Goal: Task Accomplishment & Management: Use online tool/utility

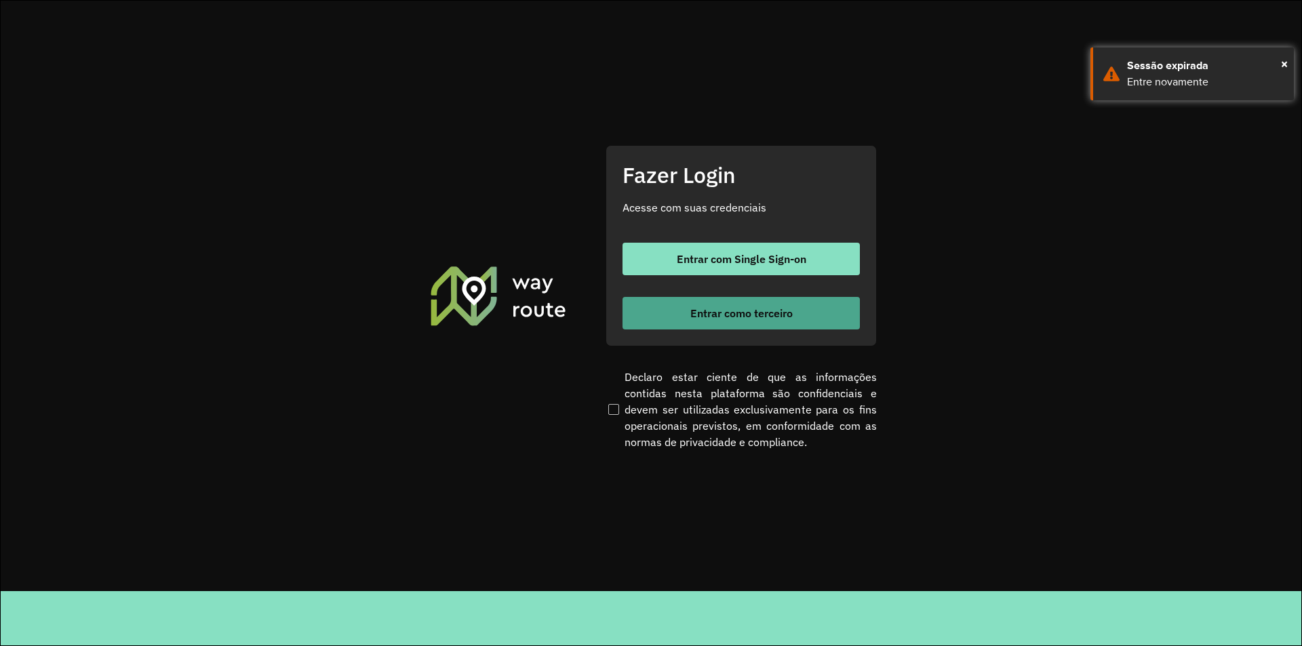
drag, startPoint x: 0, startPoint y: 0, endPoint x: 792, endPoint y: 327, distance: 856.5
click at [789, 325] on button "Entrar como terceiro" at bounding box center [741, 313] width 237 height 33
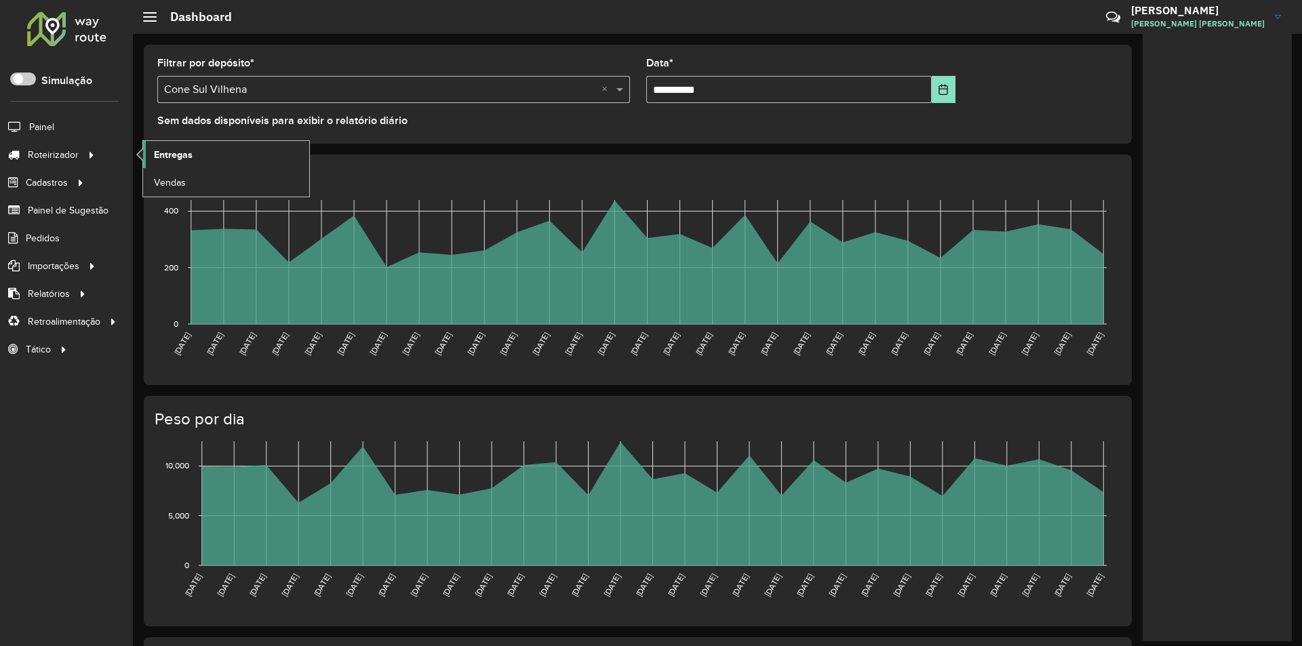
click at [174, 151] on span "Entregas" at bounding box center [173, 155] width 39 height 14
click at [176, 153] on span "Entregas" at bounding box center [173, 155] width 39 height 14
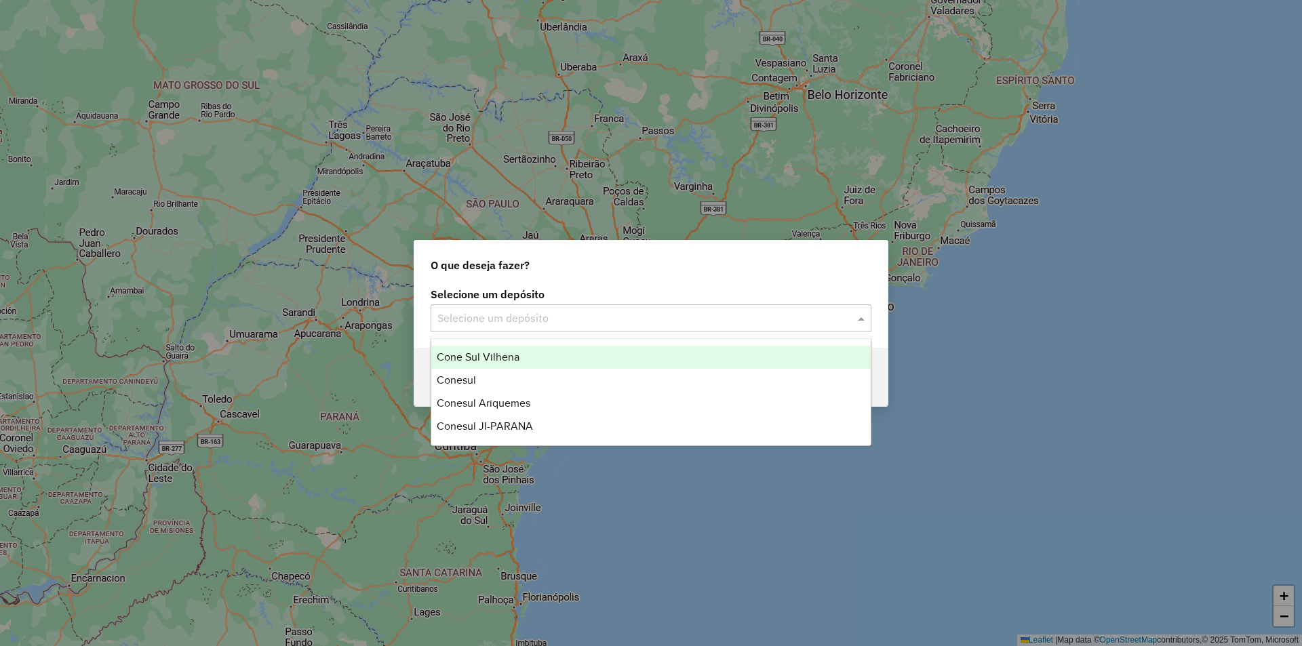
click at [455, 309] on div "Selecione um depósito" at bounding box center [651, 318] width 441 height 27
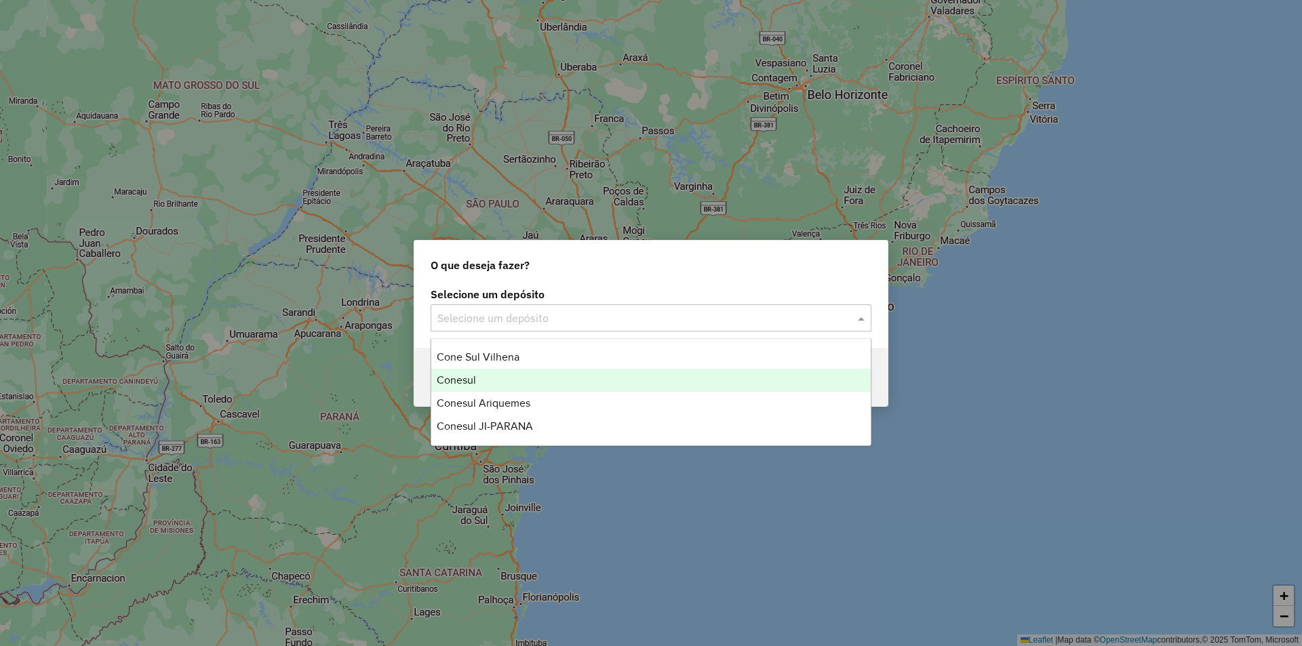
click at [471, 377] on span "Conesul" at bounding box center [456, 380] width 39 height 12
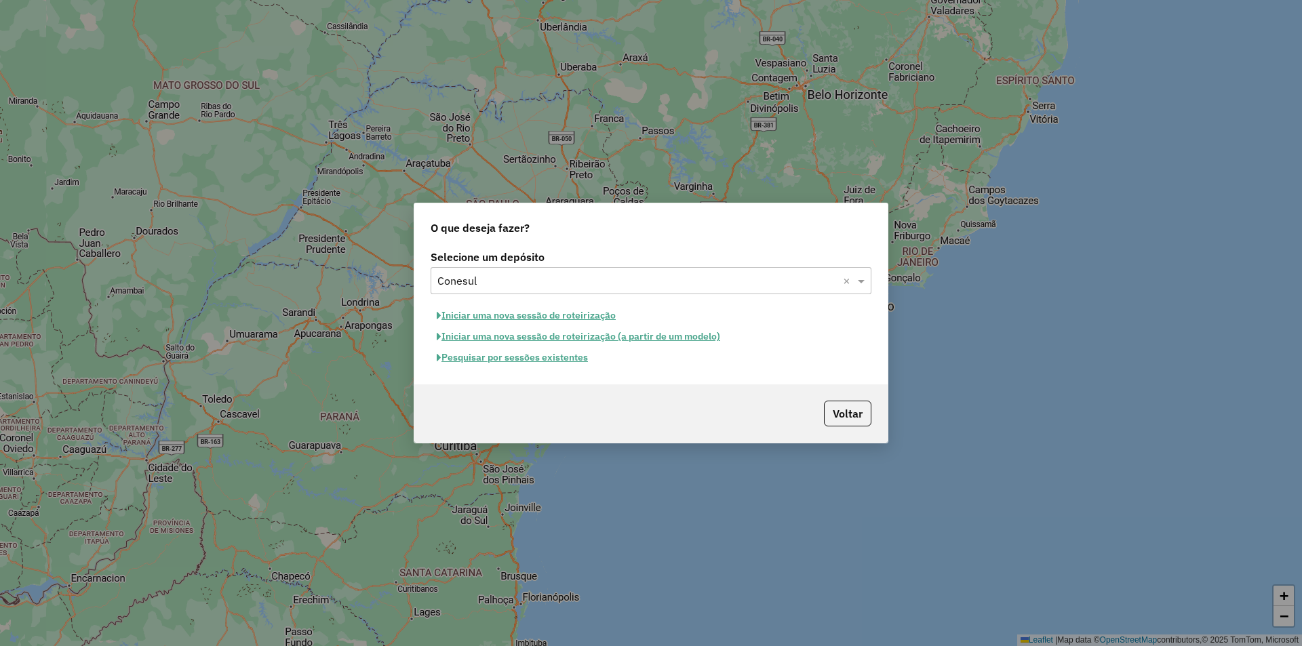
click at [544, 362] on button "Pesquisar por sessões existentes" at bounding box center [512, 357] width 163 height 21
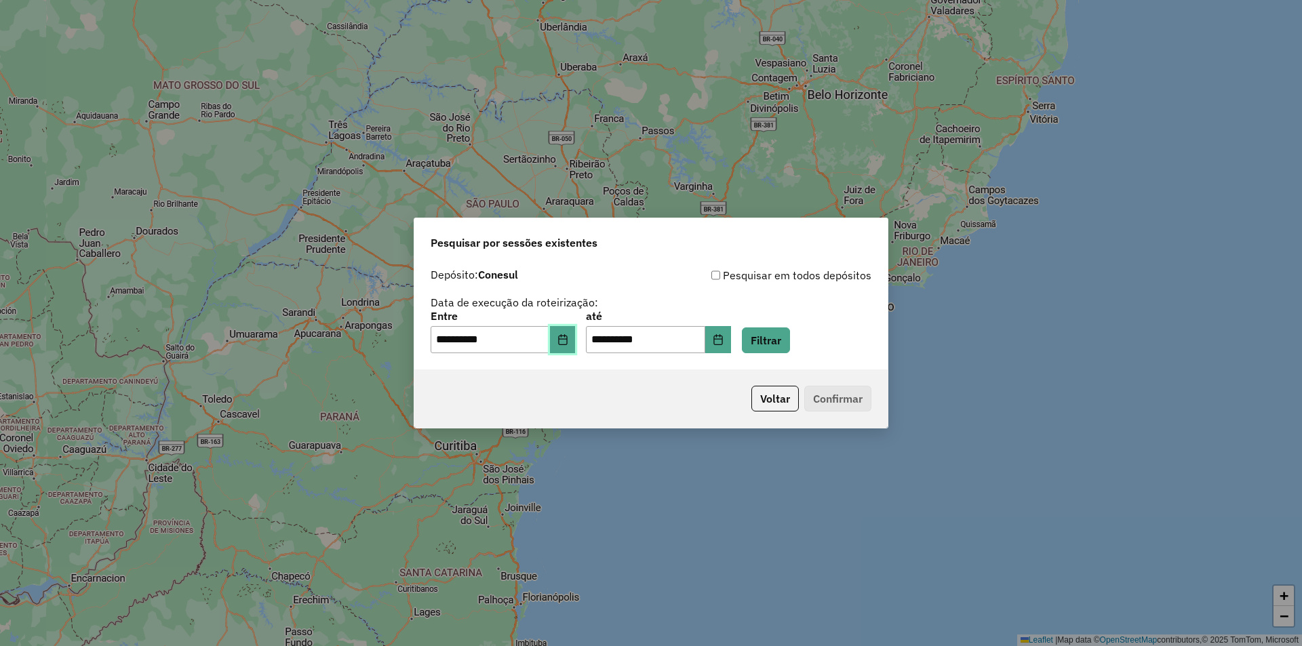
click at [576, 349] on button "Choose Date" at bounding box center [563, 339] width 26 height 27
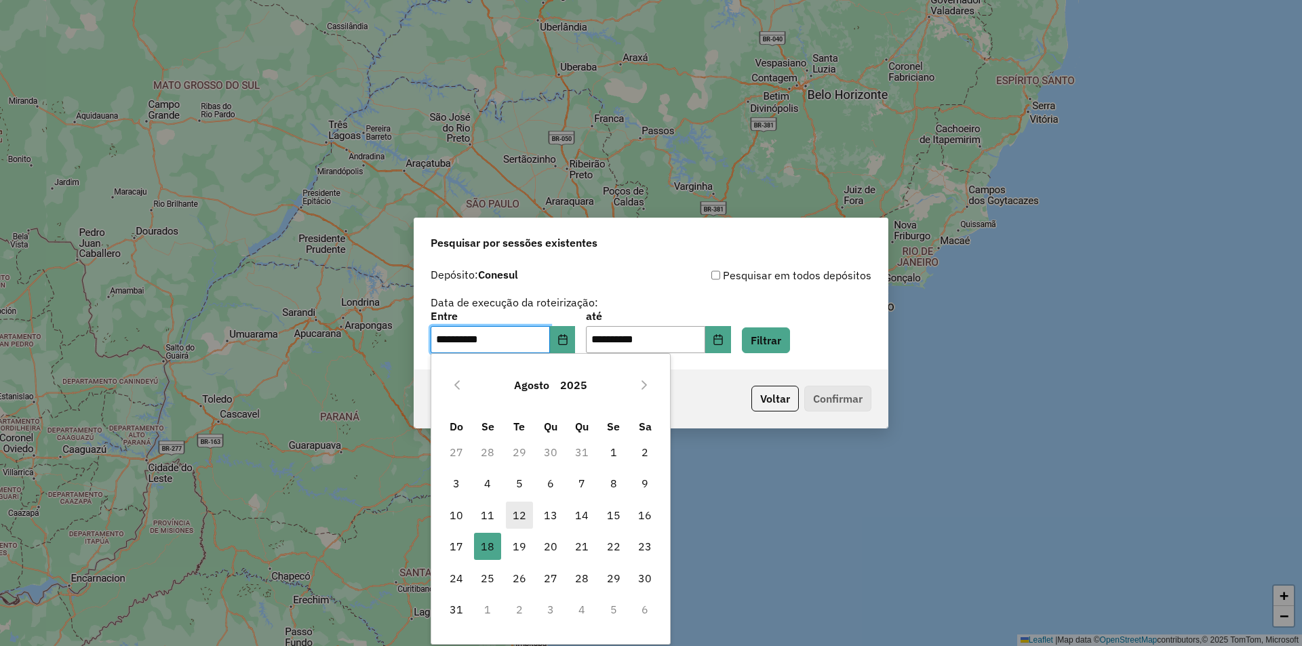
click at [520, 515] on span "12" at bounding box center [519, 515] width 27 height 27
type input "**********"
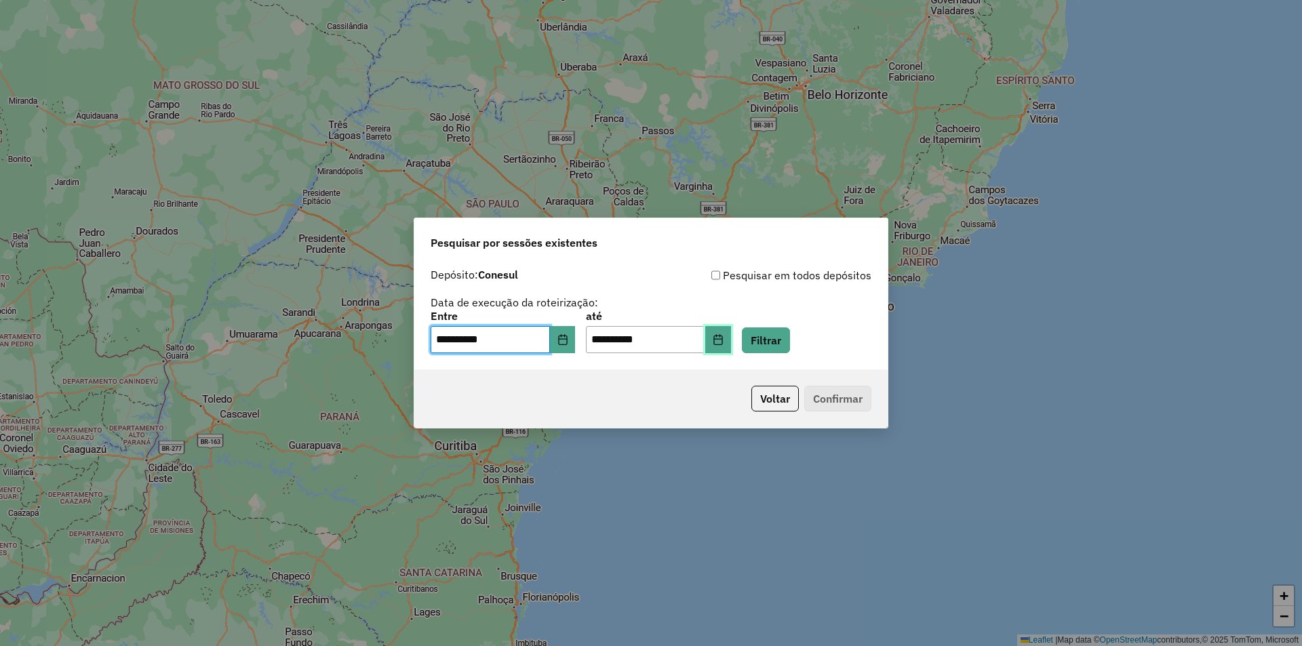
click at [724, 341] on icon "Choose Date" at bounding box center [718, 339] width 11 height 11
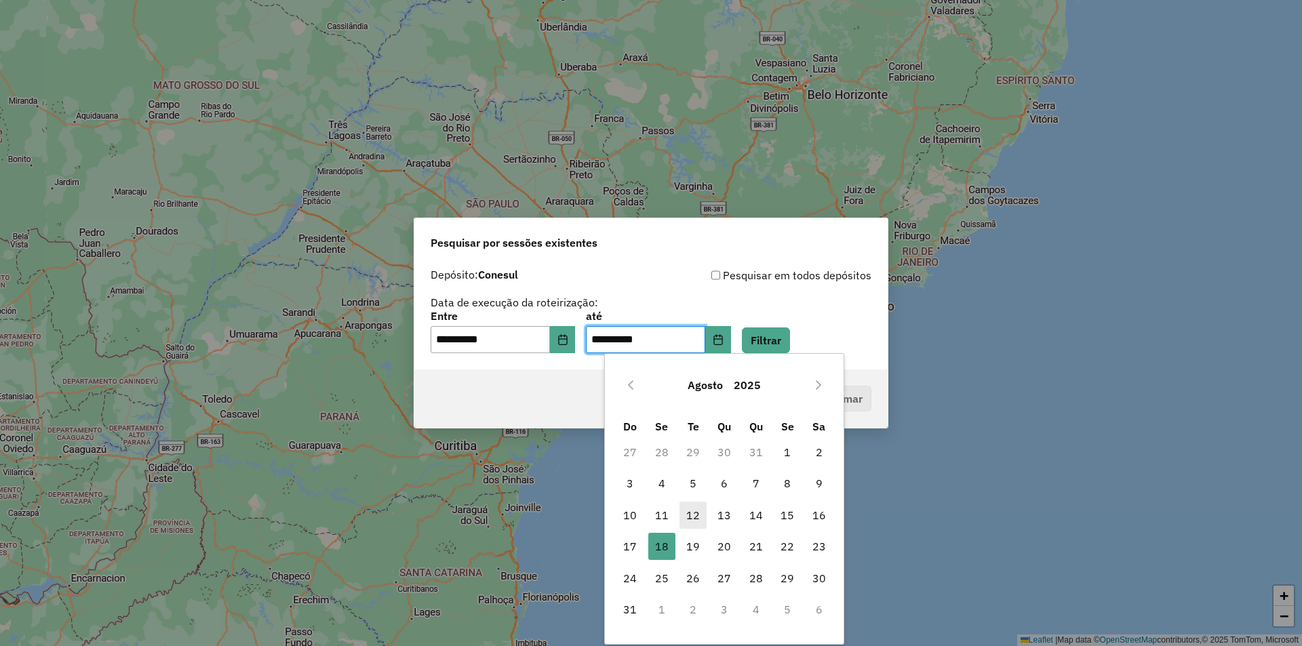
click at [687, 510] on span "12" at bounding box center [693, 515] width 27 height 27
type input "**********"
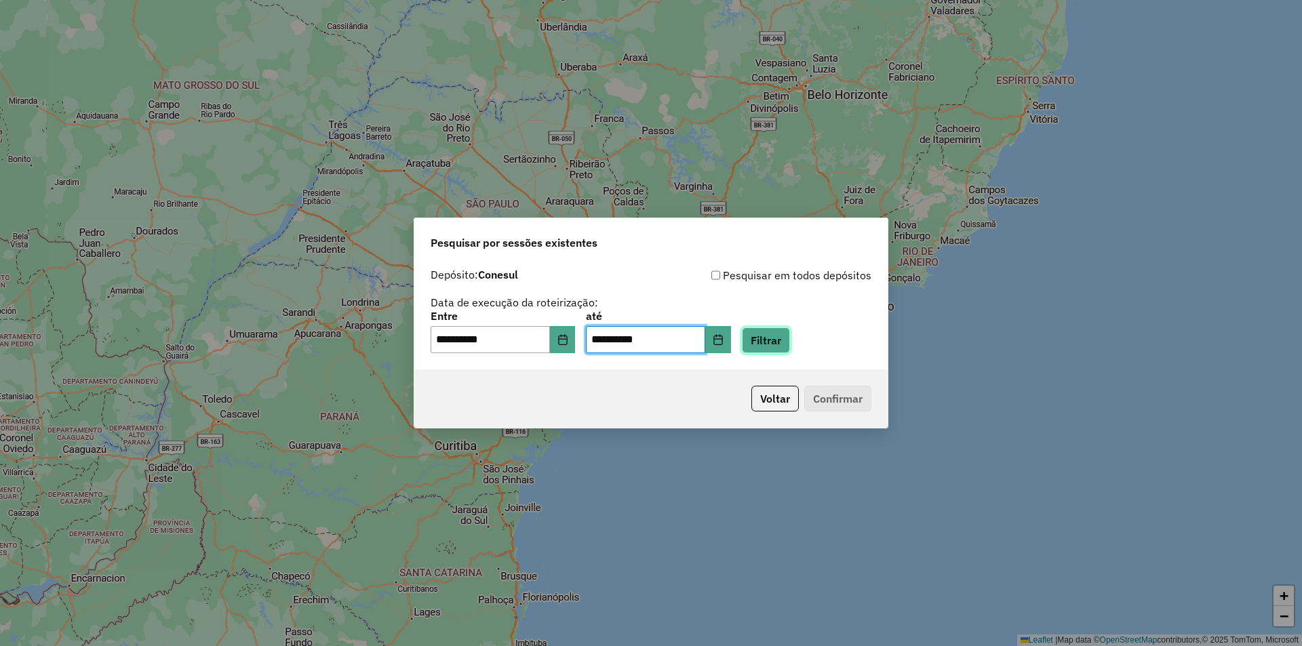
click at [790, 341] on button "Filtrar" at bounding box center [766, 341] width 48 height 26
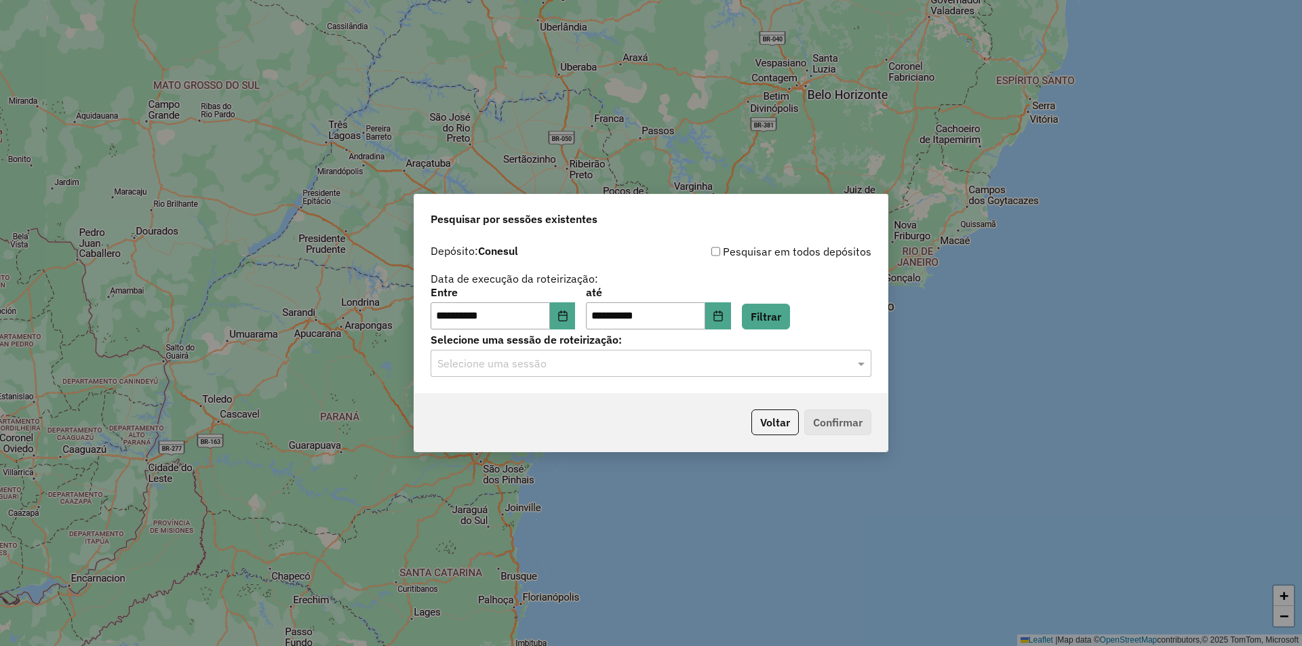
click at [507, 367] on input "text" at bounding box center [638, 364] width 400 height 16
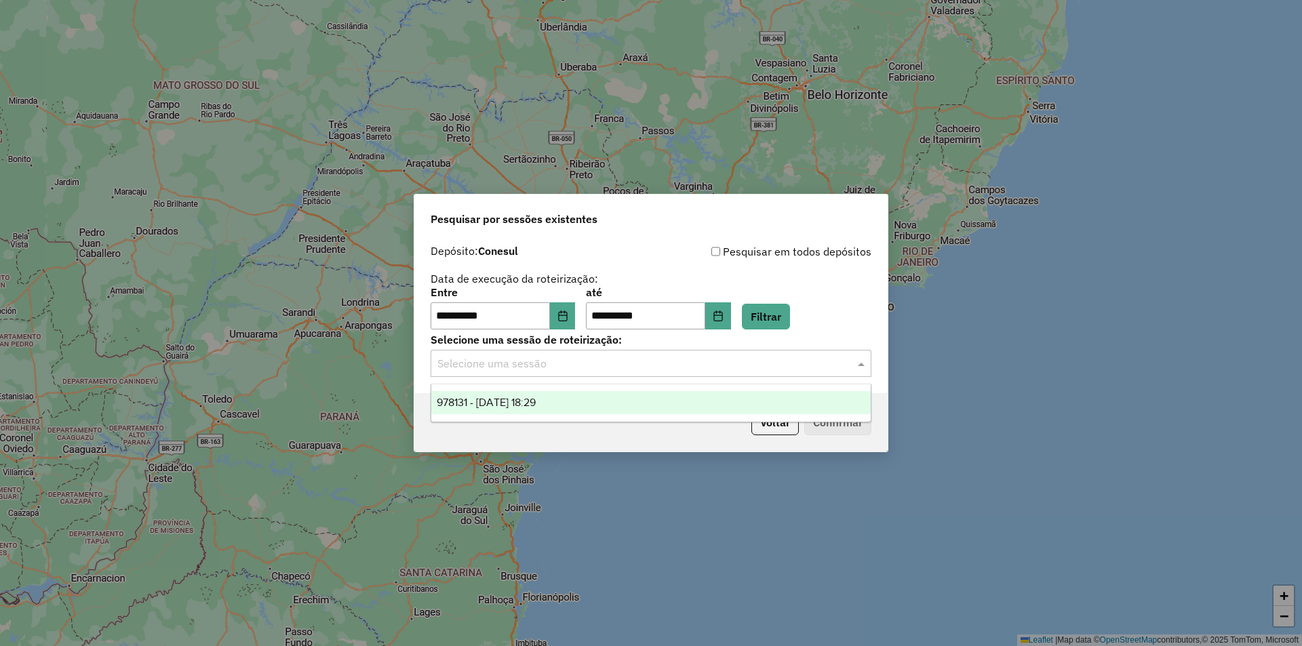
click at [515, 402] on span "978131 - 12/08/2025 18:29" at bounding box center [486, 403] width 99 height 12
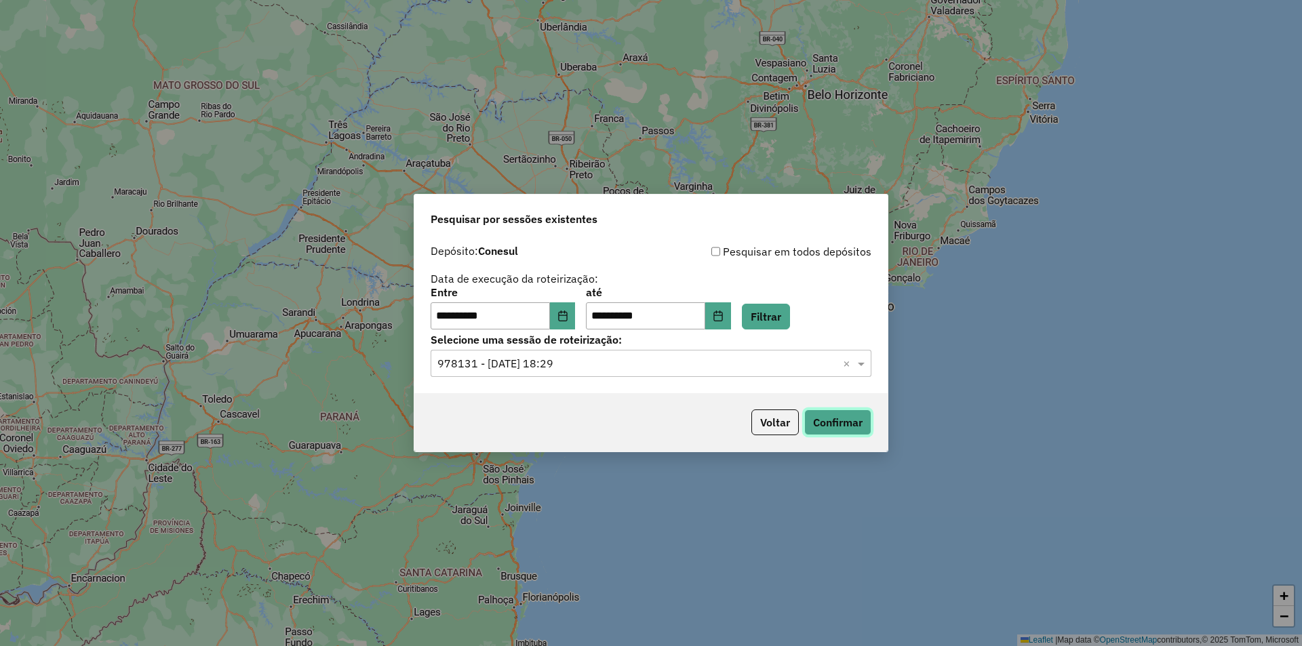
click at [857, 419] on button "Confirmar" at bounding box center [838, 423] width 67 height 26
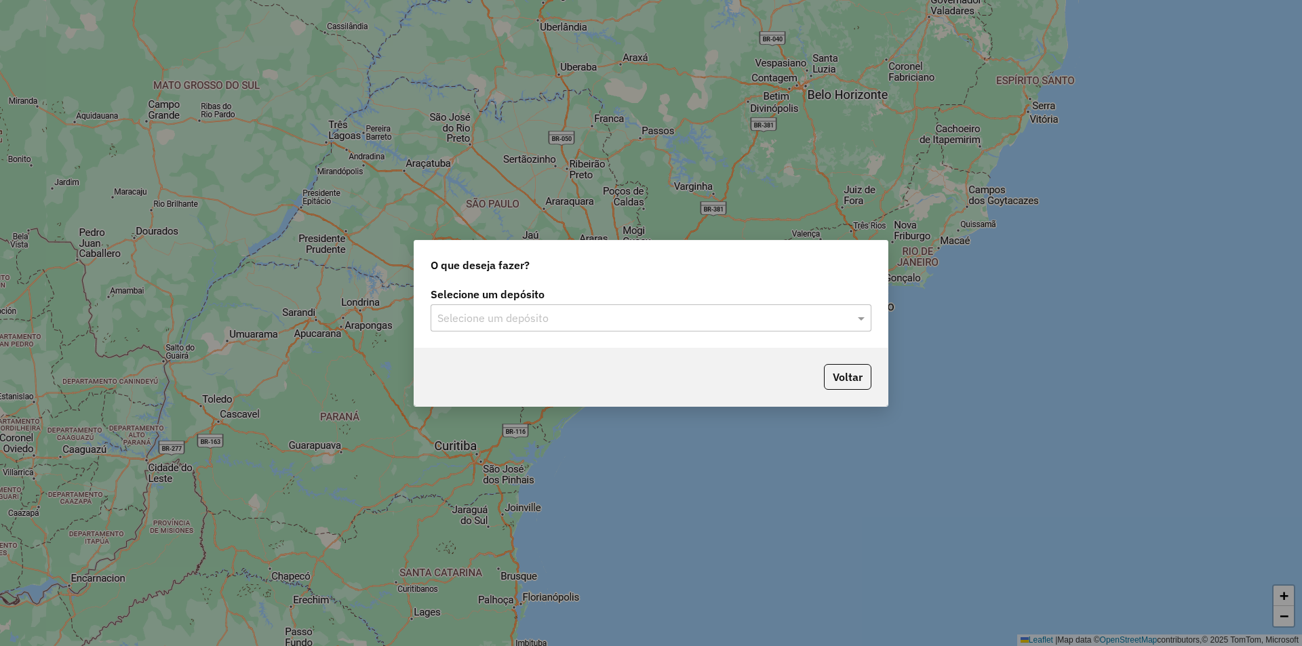
click at [462, 314] on input "text" at bounding box center [638, 319] width 400 height 16
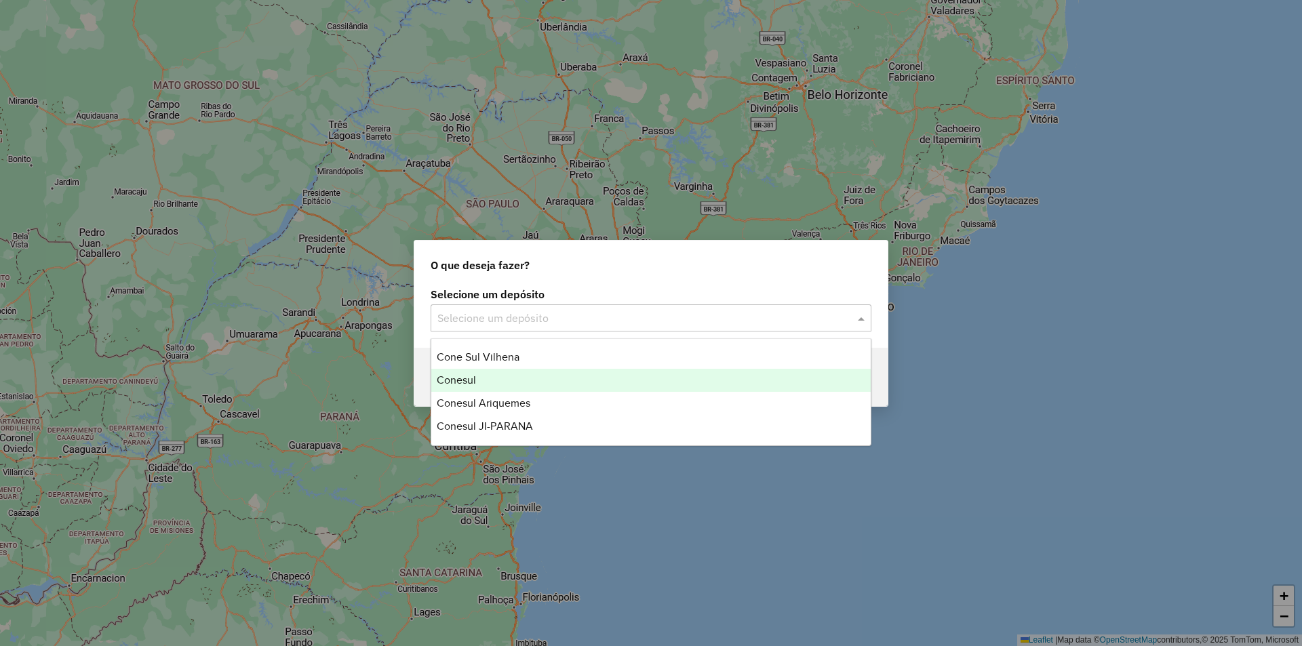
click at [461, 384] on span "Conesul" at bounding box center [456, 380] width 39 height 12
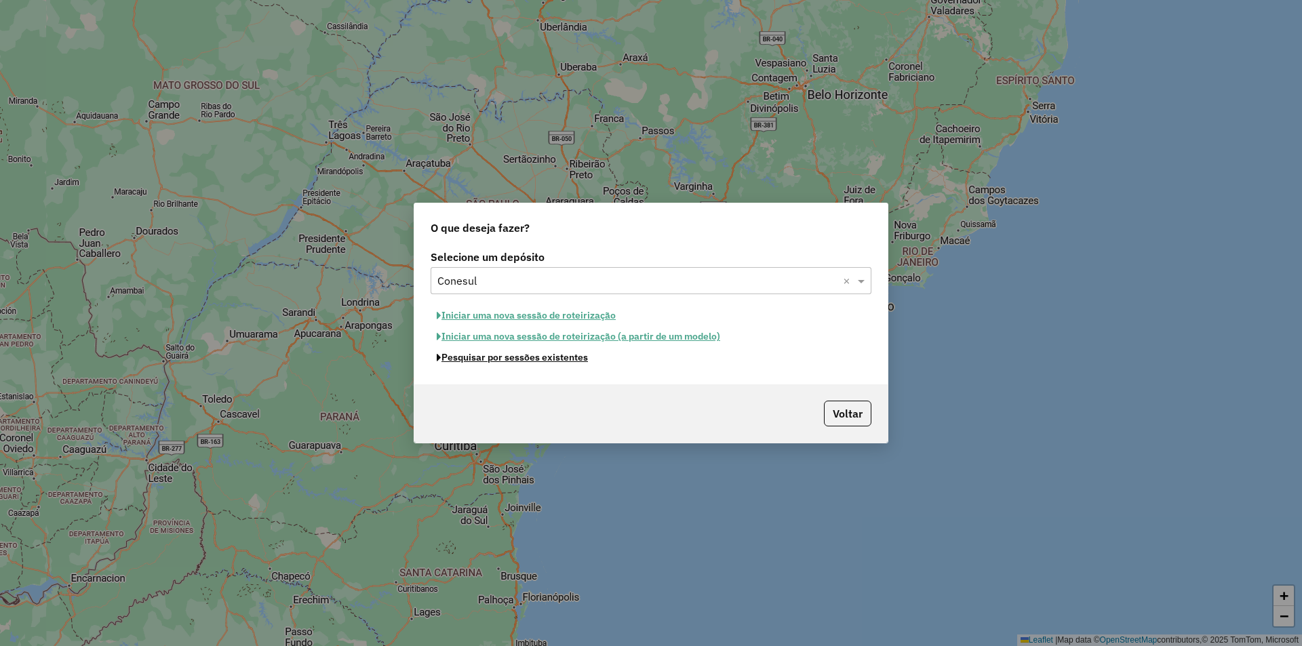
click at [497, 362] on button "Pesquisar por sessões existentes" at bounding box center [512, 357] width 163 height 21
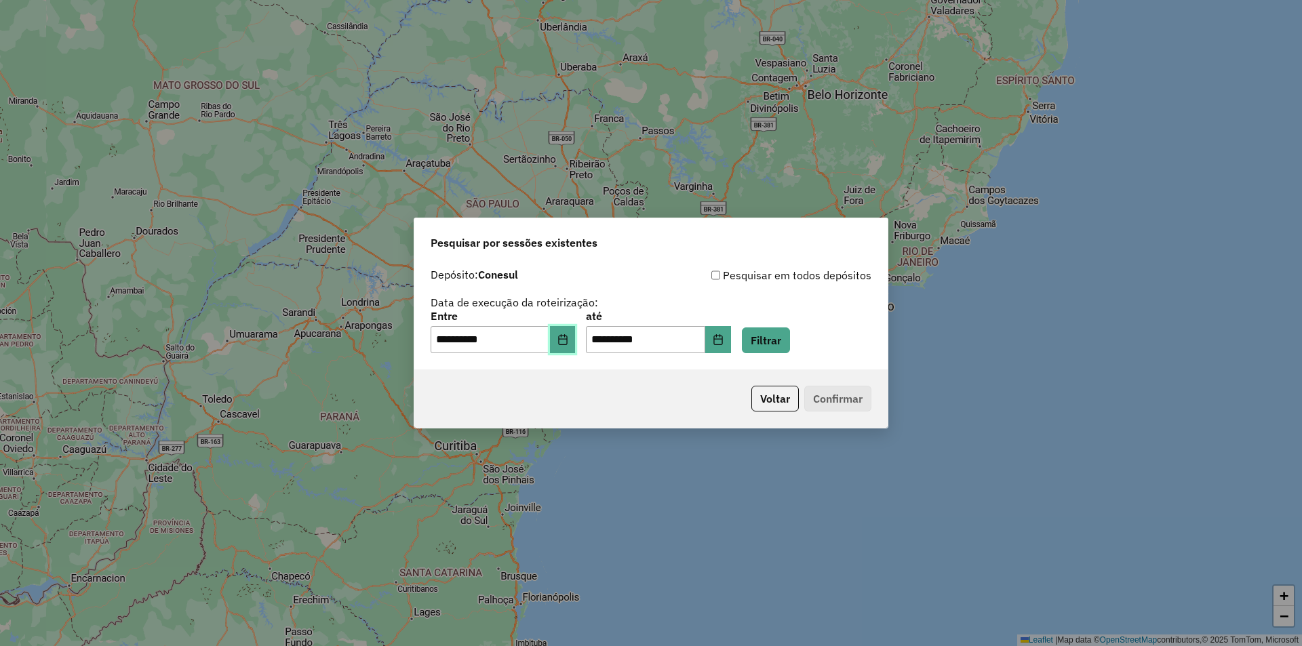
click at [576, 345] on button "Choose Date" at bounding box center [563, 339] width 26 height 27
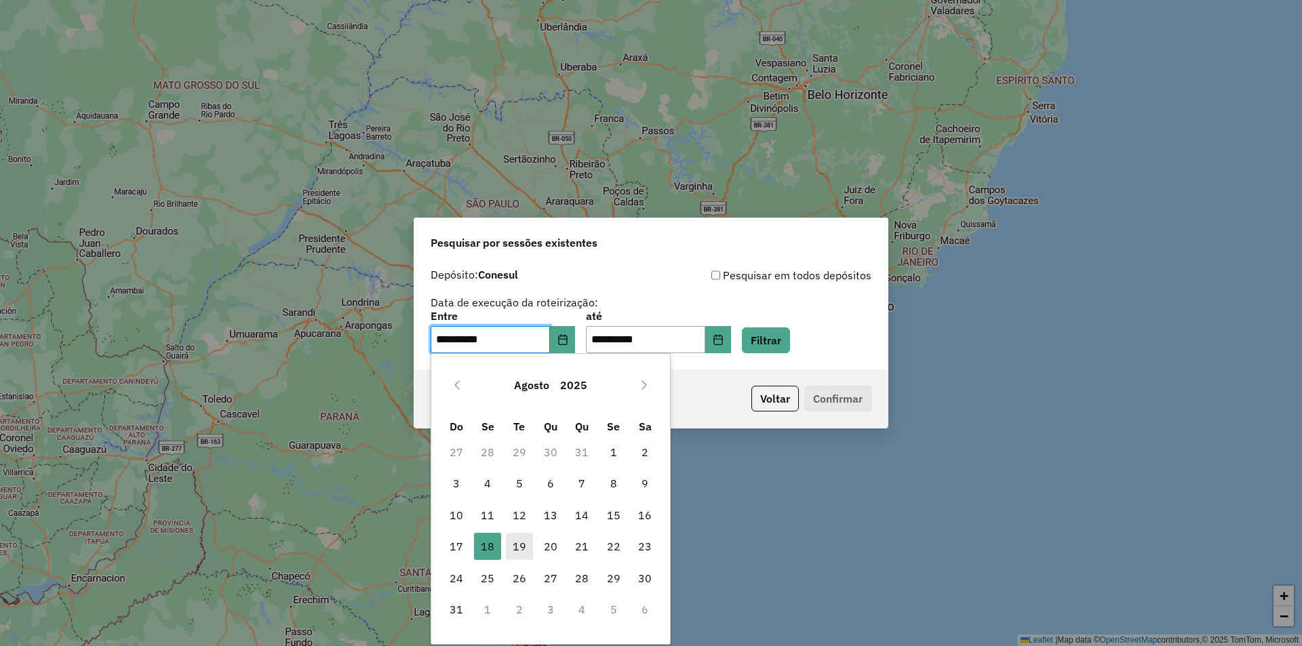
click at [523, 545] on span "19" at bounding box center [519, 546] width 27 height 27
type input "**********"
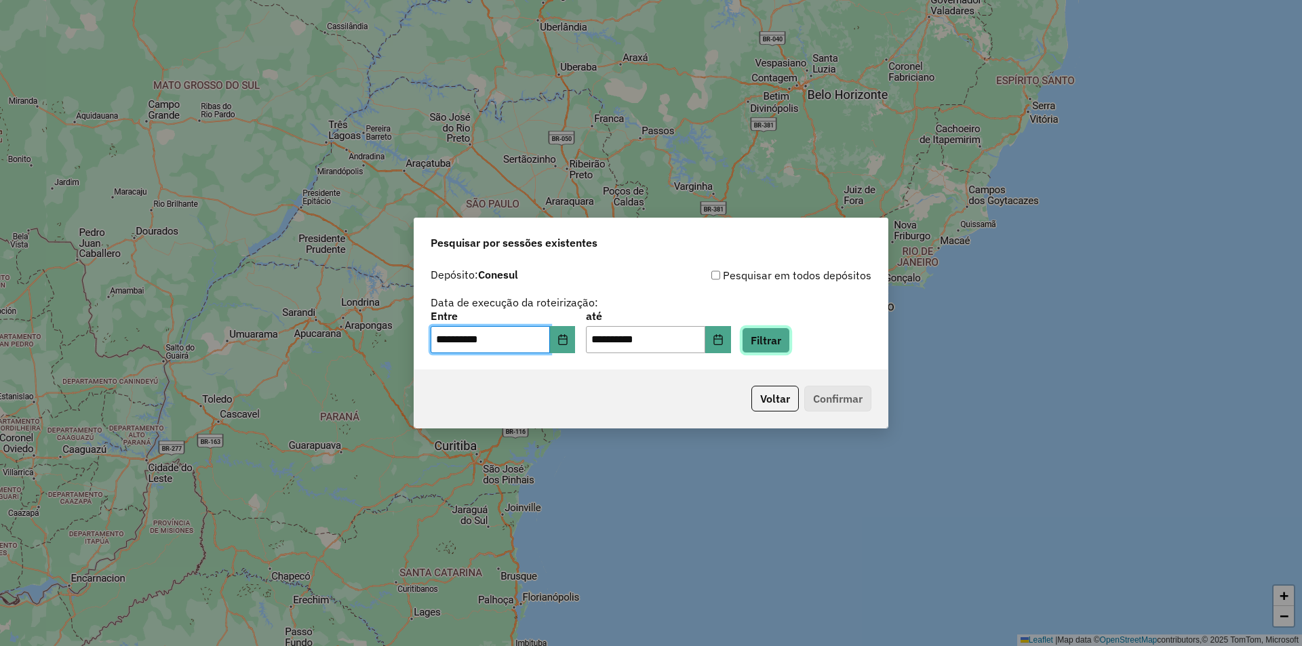
click at [783, 344] on button "Filtrar" at bounding box center [766, 341] width 48 height 26
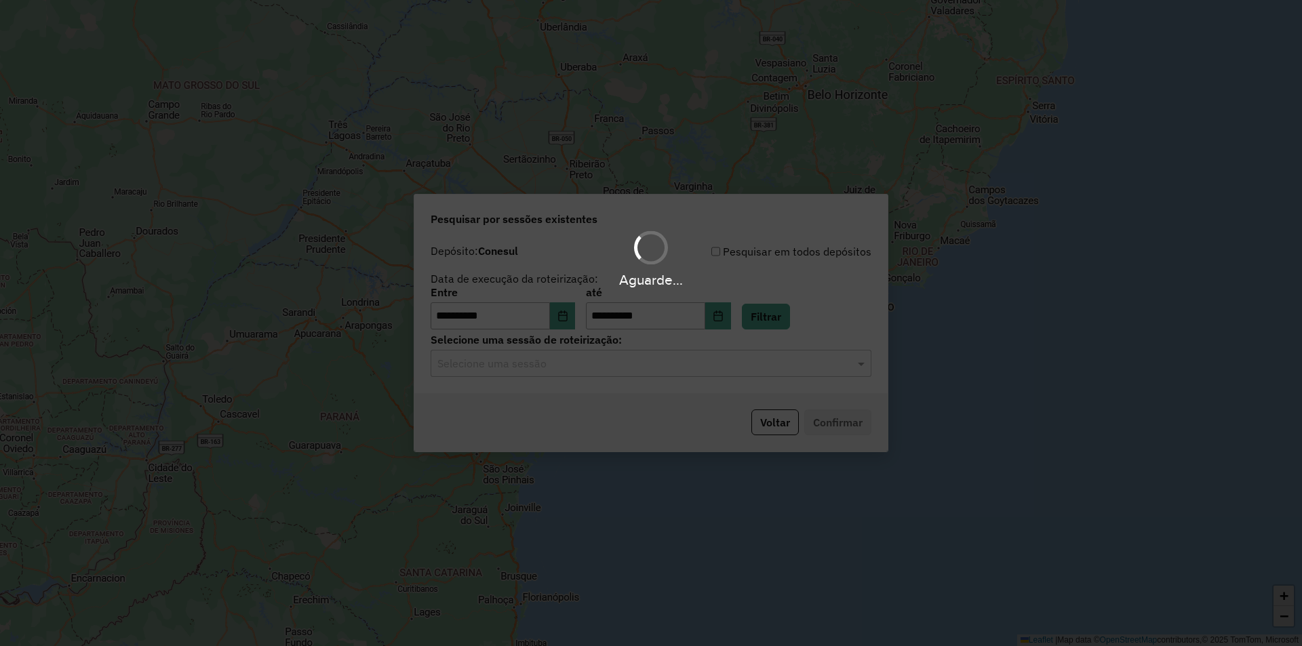
click at [467, 364] on input "text" at bounding box center [638, 364] width 400 height 16
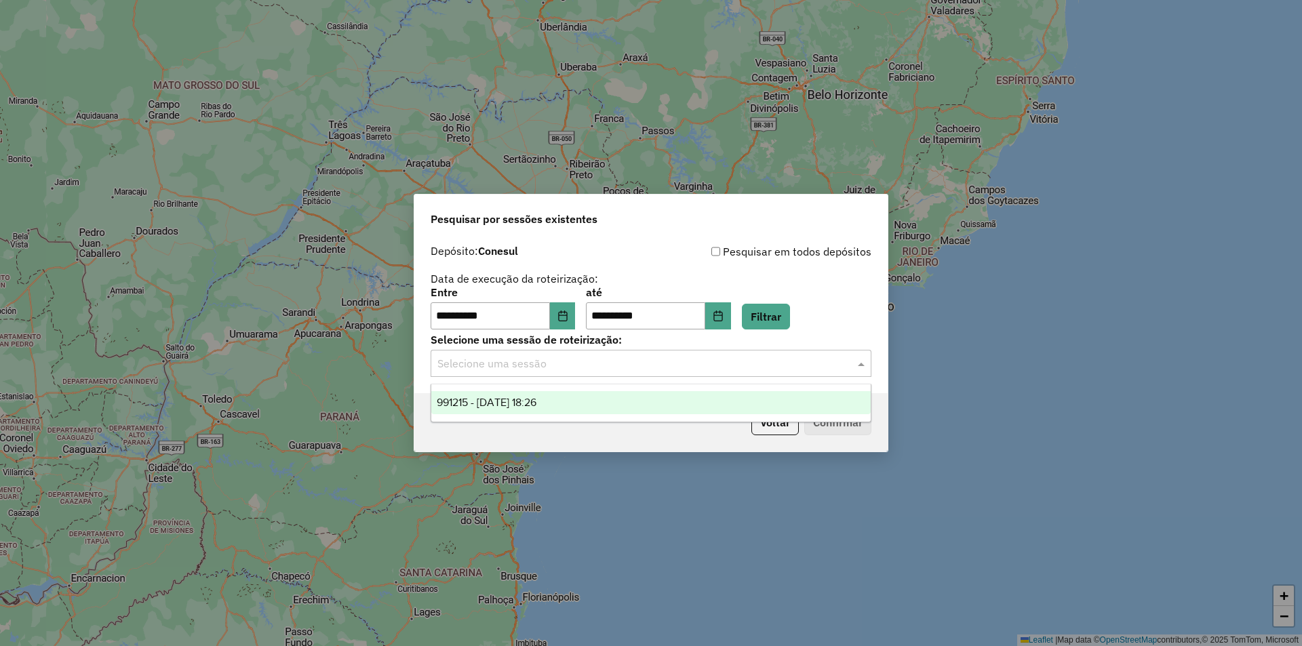
drag, startPoint x: 488, startPoint y: 407, endPoint x: 520, endPoint y: 409, distance: 32.6
click at [488, 407] on span "991215 - 19/08/2025 18:26" at bounding box center [487, 403] width 100 height 12
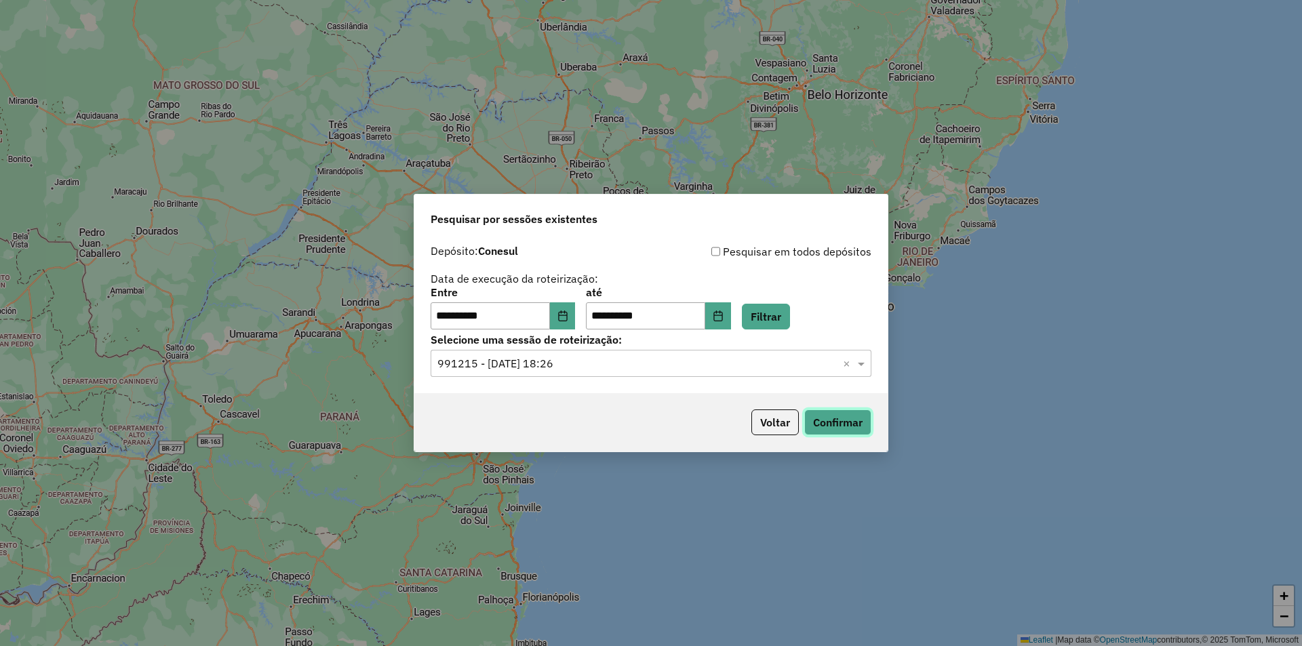
click at [831, 419] on button "Confirmar" at bounding box center [838, 423] width 67 height 26
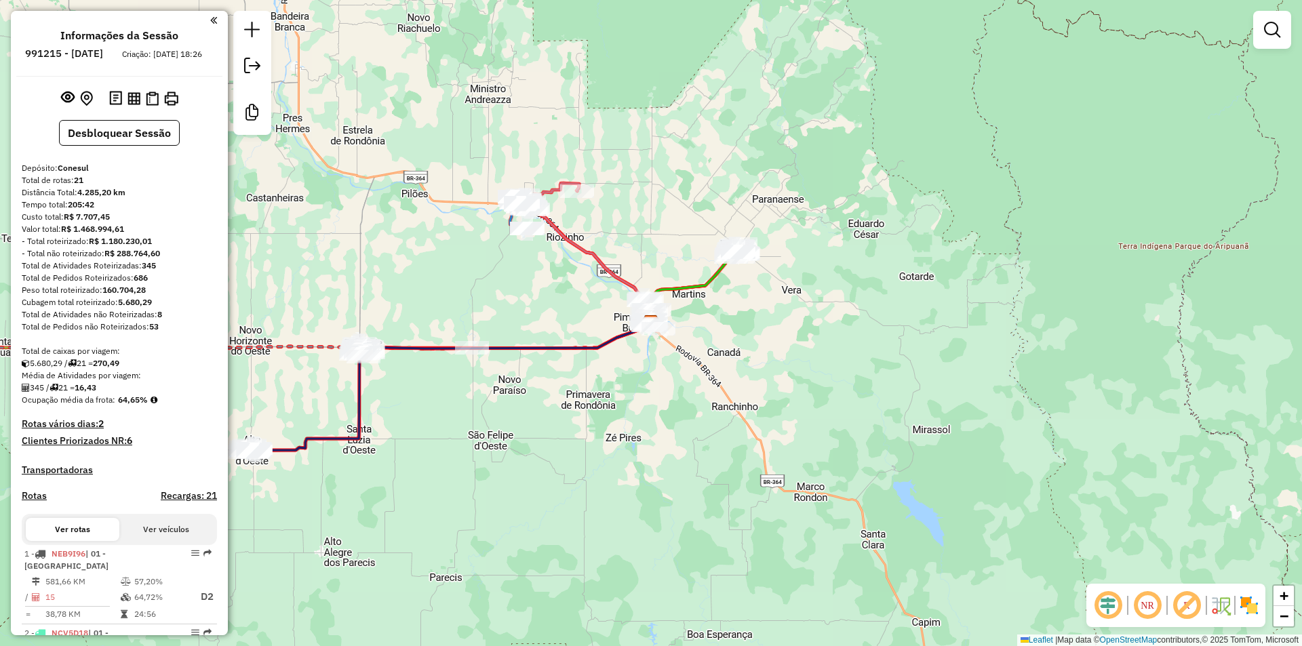
drag, startPoint x: 478, startPoint y: 365, endPoint x: 522, endPoint y: 369, distance: 44.3
click at [522, 369] on div "Rota 8 - Placa THM0E28 16809 - DISTRIBUIDORA UNIAO Janela de atendimento Grade …" at bounding box center [651, 323] width 1302 height 646
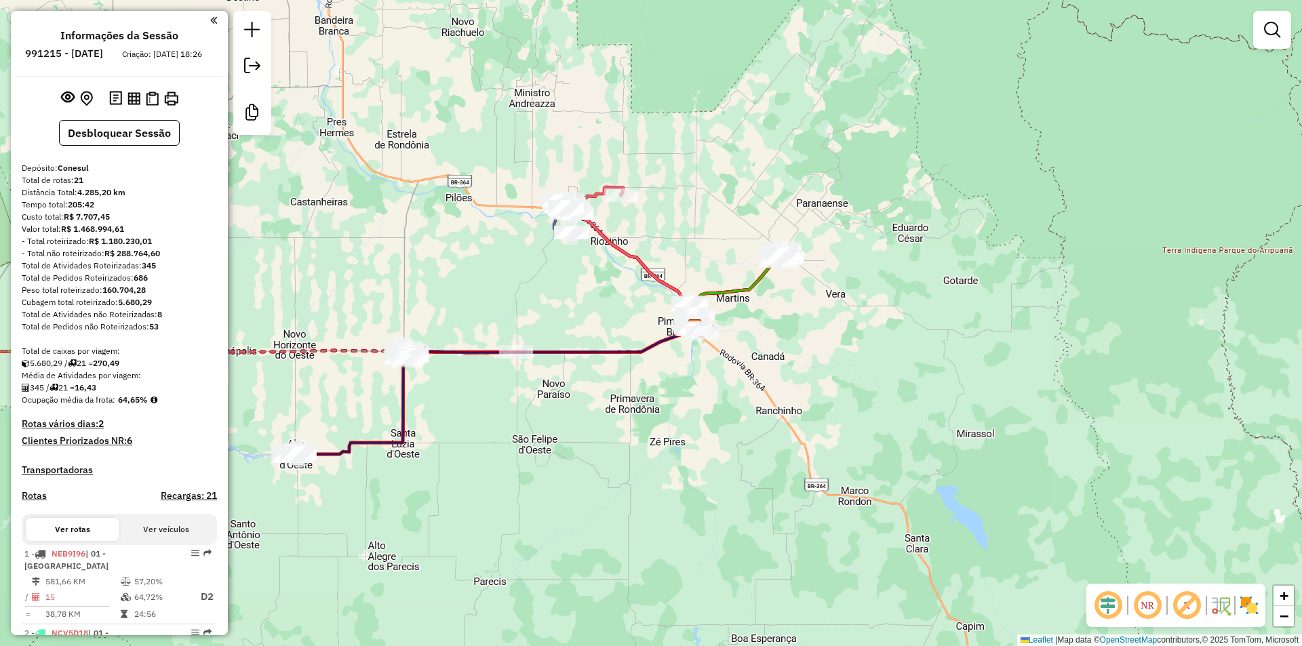
drag, startPoint x: 545, startPoint y: 272, endPoint x: 551, endPoint y: 368, distance: 96.5
click at [552, 368] on div "Rota 8 - Placa THM0E28 16809 - DISTRIBUIDORA UNIAO Janela de atendimento Grade …" at bounding box center [651, 323] width 1302 height 646
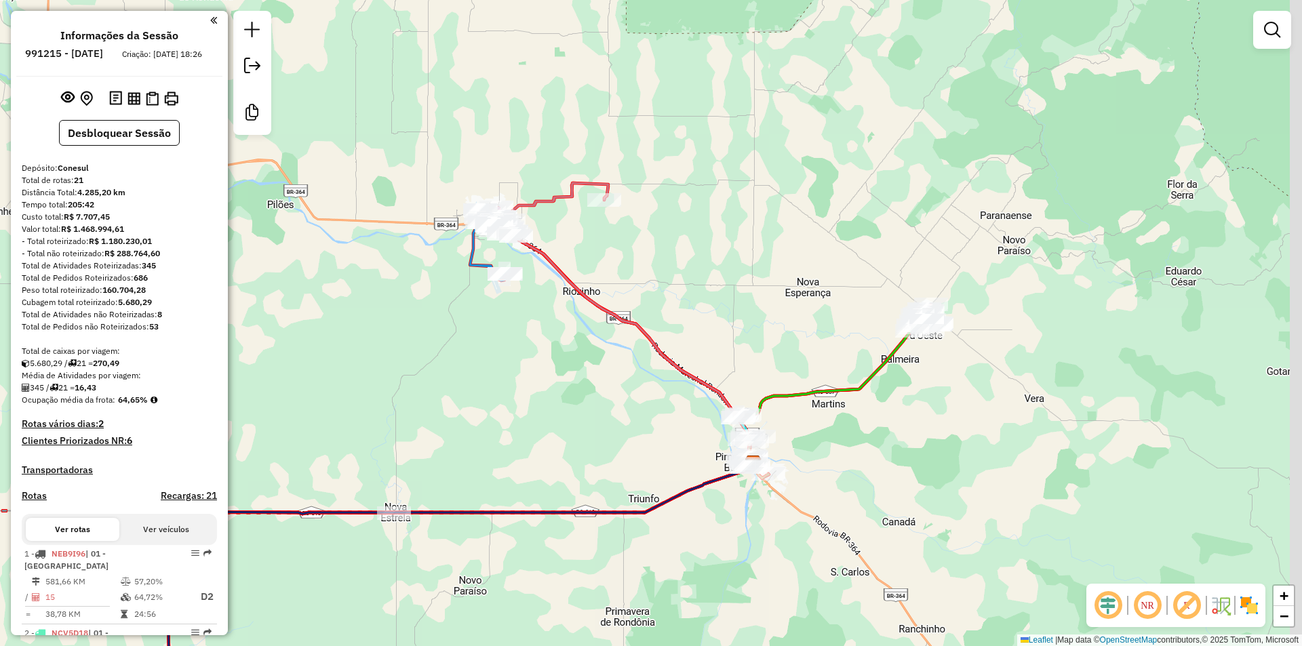
drag, startPoint x: 674, startPoint y: 336, endPoint x: 570, endPoint y: 284, distance: 117.1
click at [574, 286] on div "Janela de atendimento Grade de atendimento Capacidade Transportadoras Veículos …" at bounding box center [651, 323] width 1302 height 646
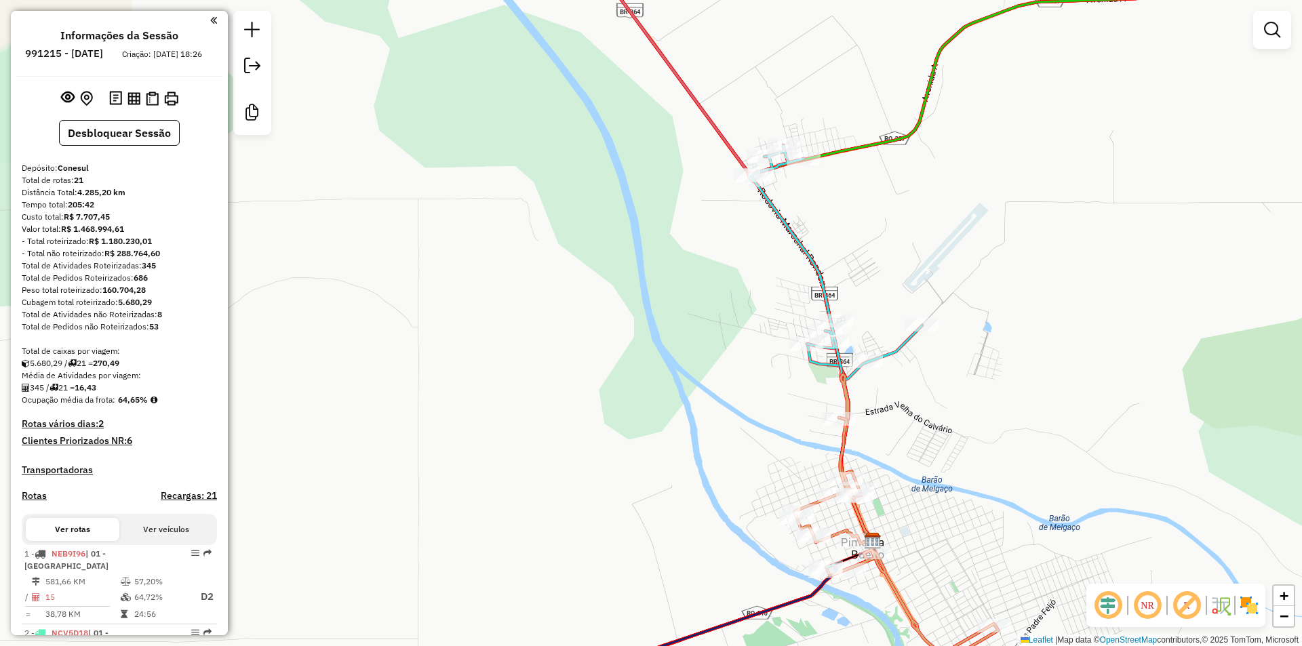
drag, startPoint x: 672, startPoint y: 352, endPoint x: 522, endPoint y: 350, distance: 149.2
click at [522, 351] on div "Janela de atendimento Grade de atendimento Capacidade Transportadoras Veículos …" at bounding box center [651, 323] width 1302 height 646
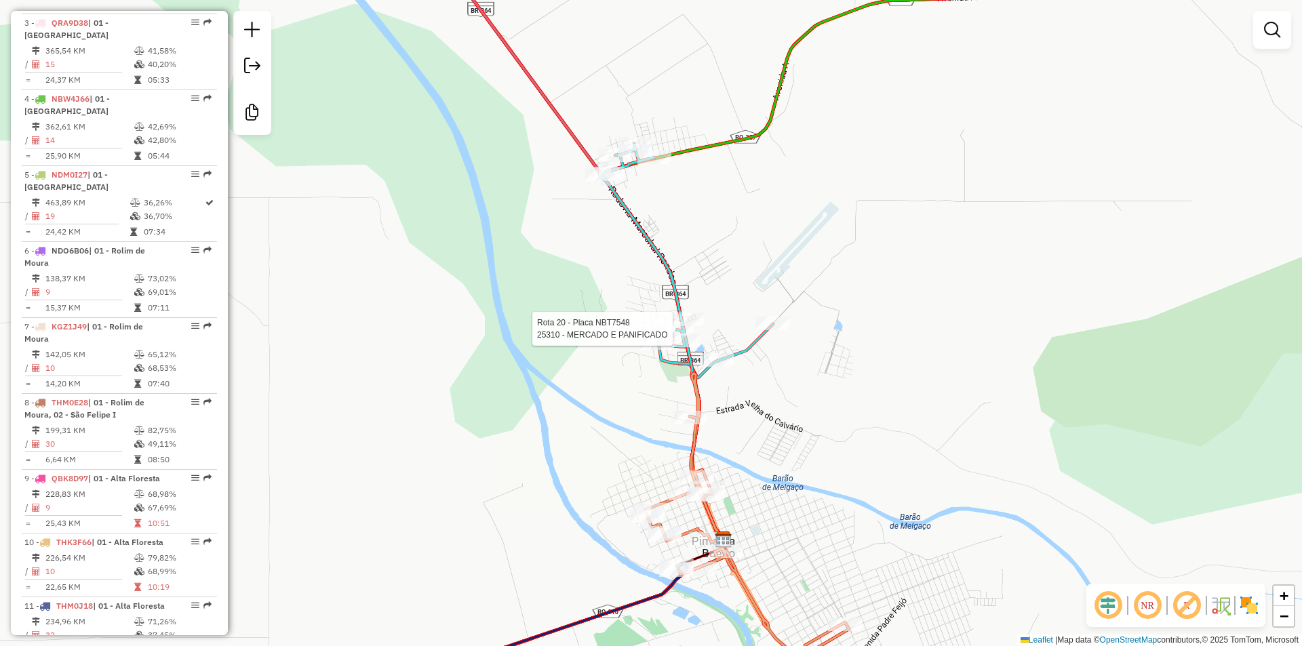
select select "**********"
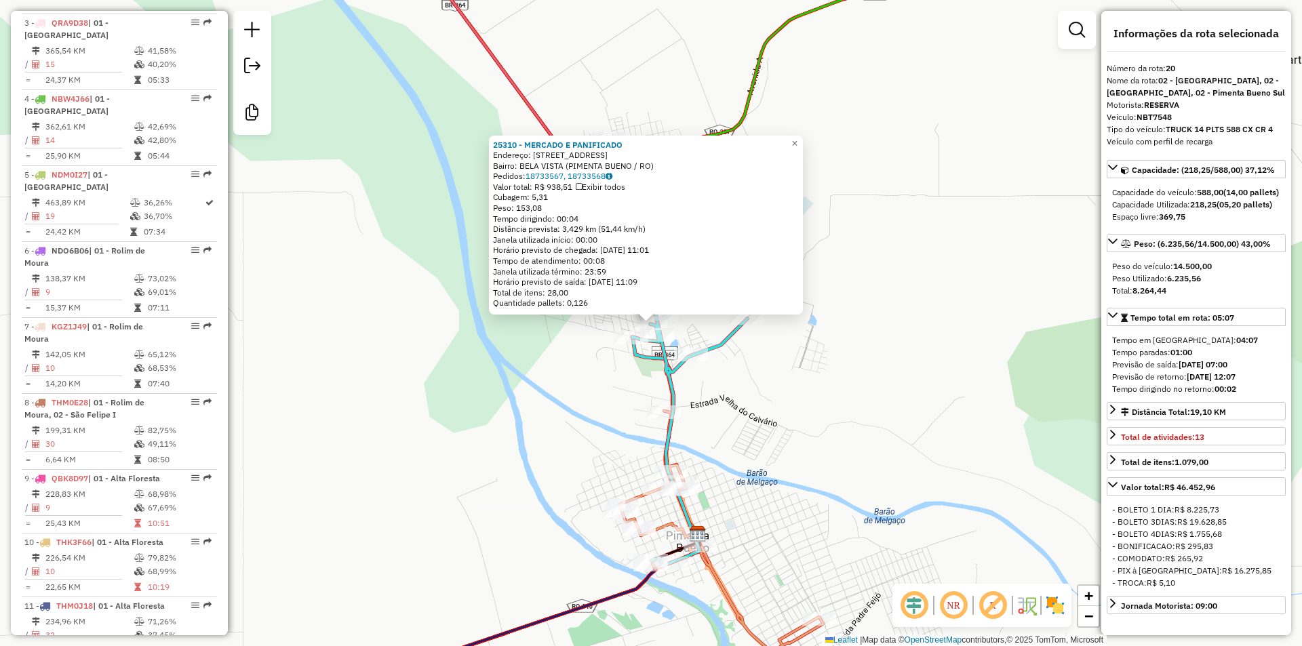
scroll to position [1760, 0]
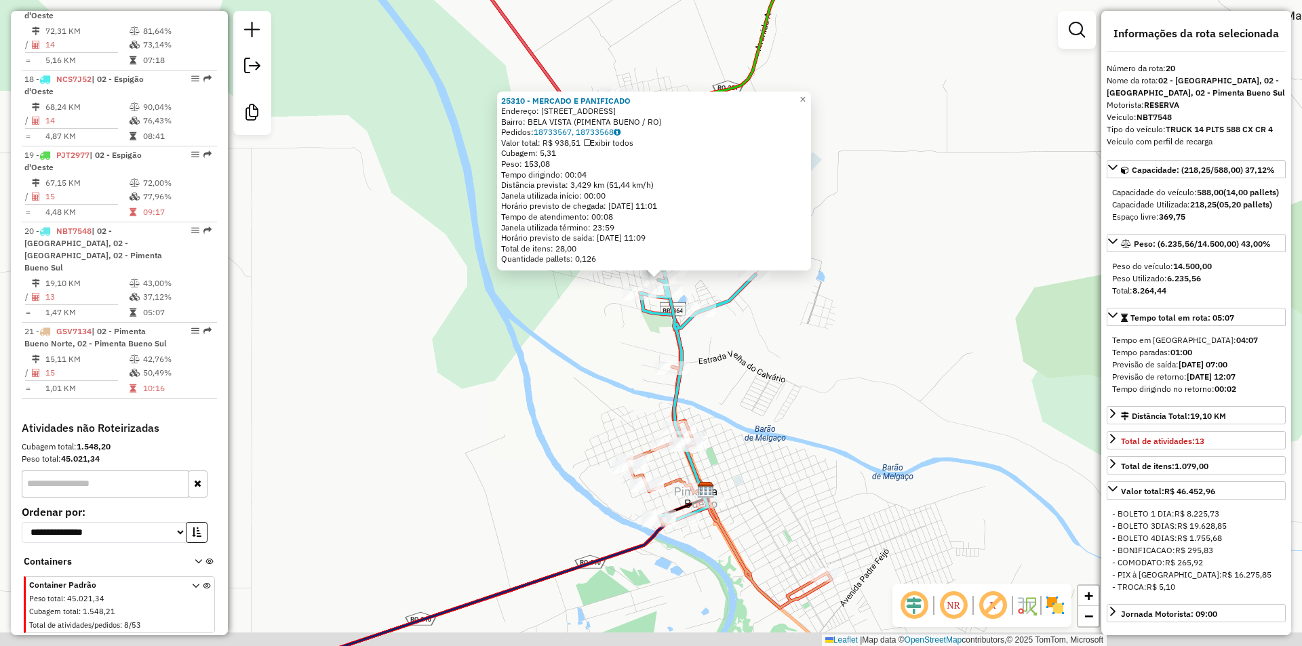
drag, startPoint x: 832, startPoint y: 384, endPoint x: 839, endPoint y: 340, distance: 44.7
click at [839, 340] on div "25310 - MERCADO E PANIFICADO Endereço: [STREET_ADDRESS] (PIMENTA BUENO / RO) Pe…" at bounding box center [651, 323] width 1302 height 646
